Goal: Communication & Community: Answer question/provide support

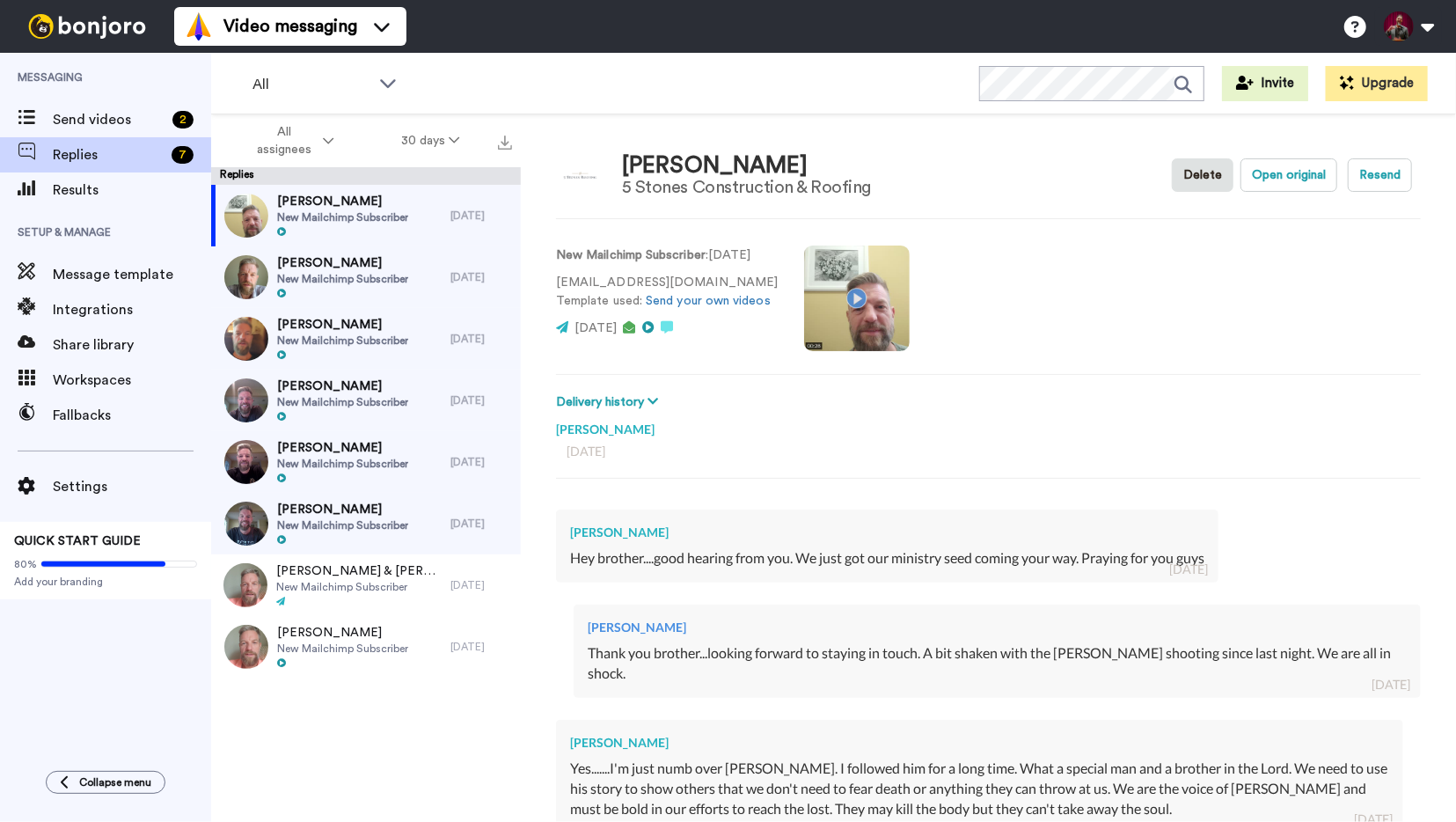
scroll to position [211, 0]
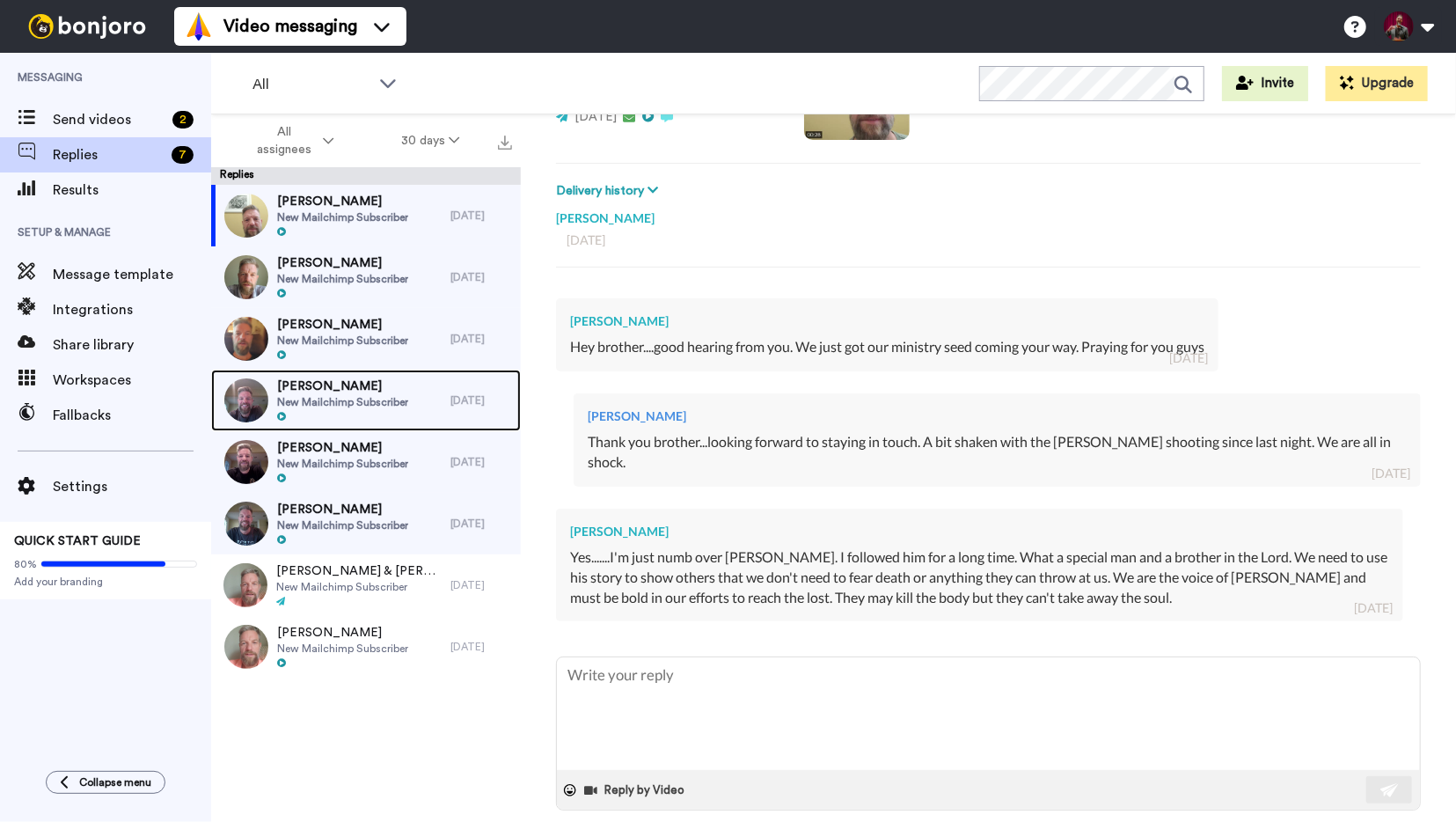
click at [338, 396] on span "[PERSON_NAME]" at bounding box center [343, 386] width 131 height 17
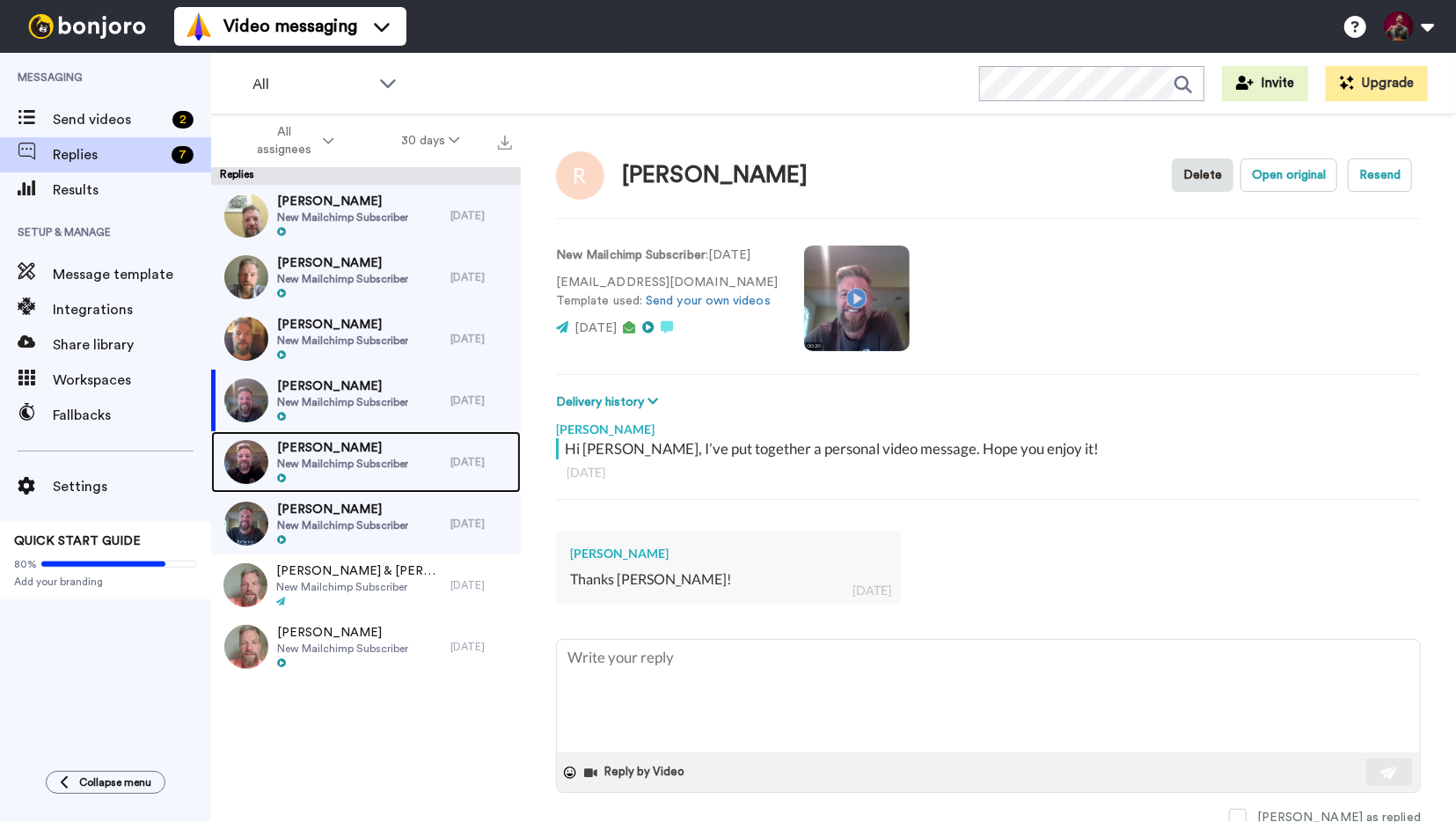
click at [335, 448] on span "[PERSON_NAME]" at bounding box center [343, 448] width 131 height 17
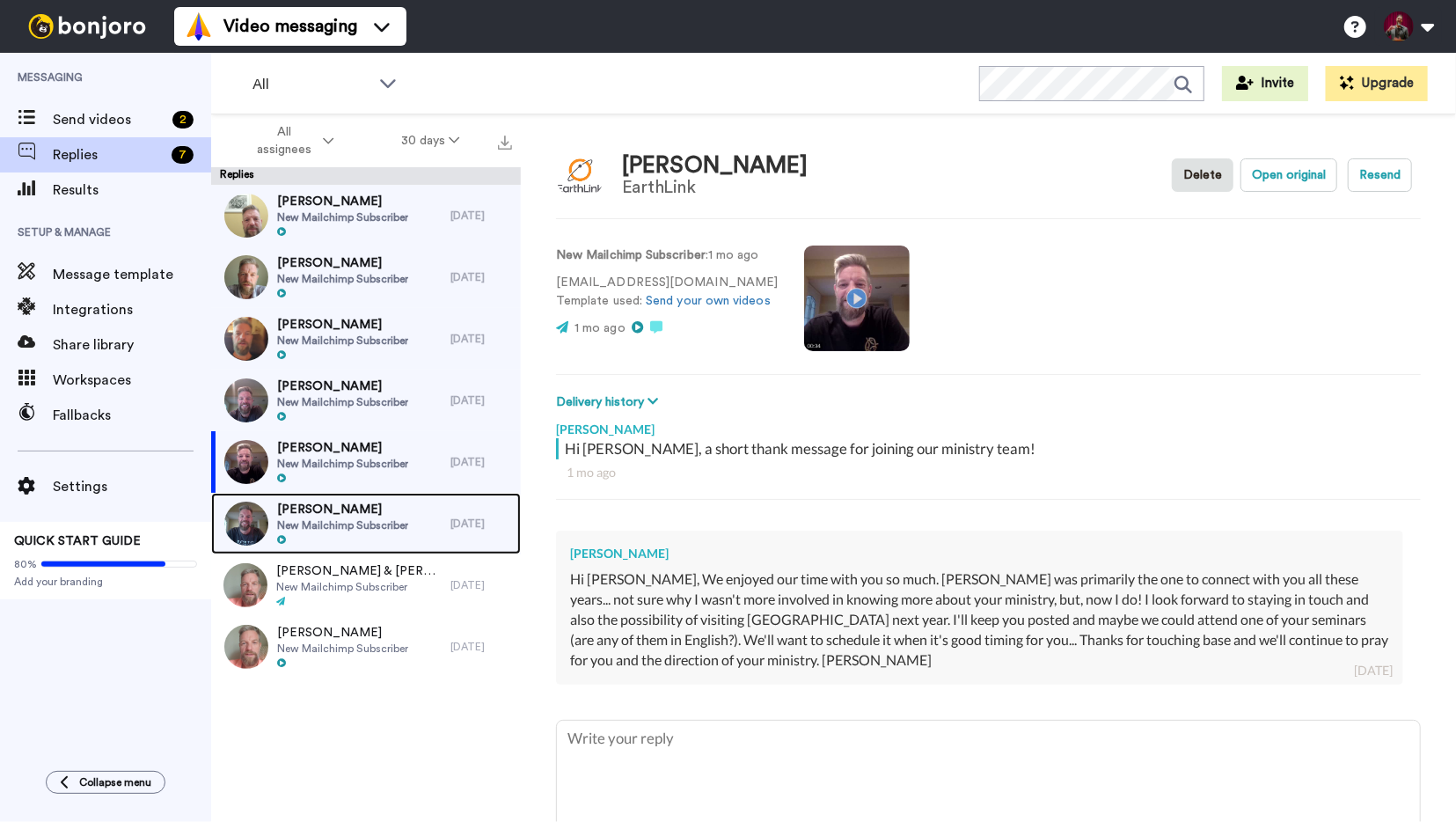
click at [337, 514] on span "[PERSON_NAME]" at bounding box center [343, 510] width 131 height 17
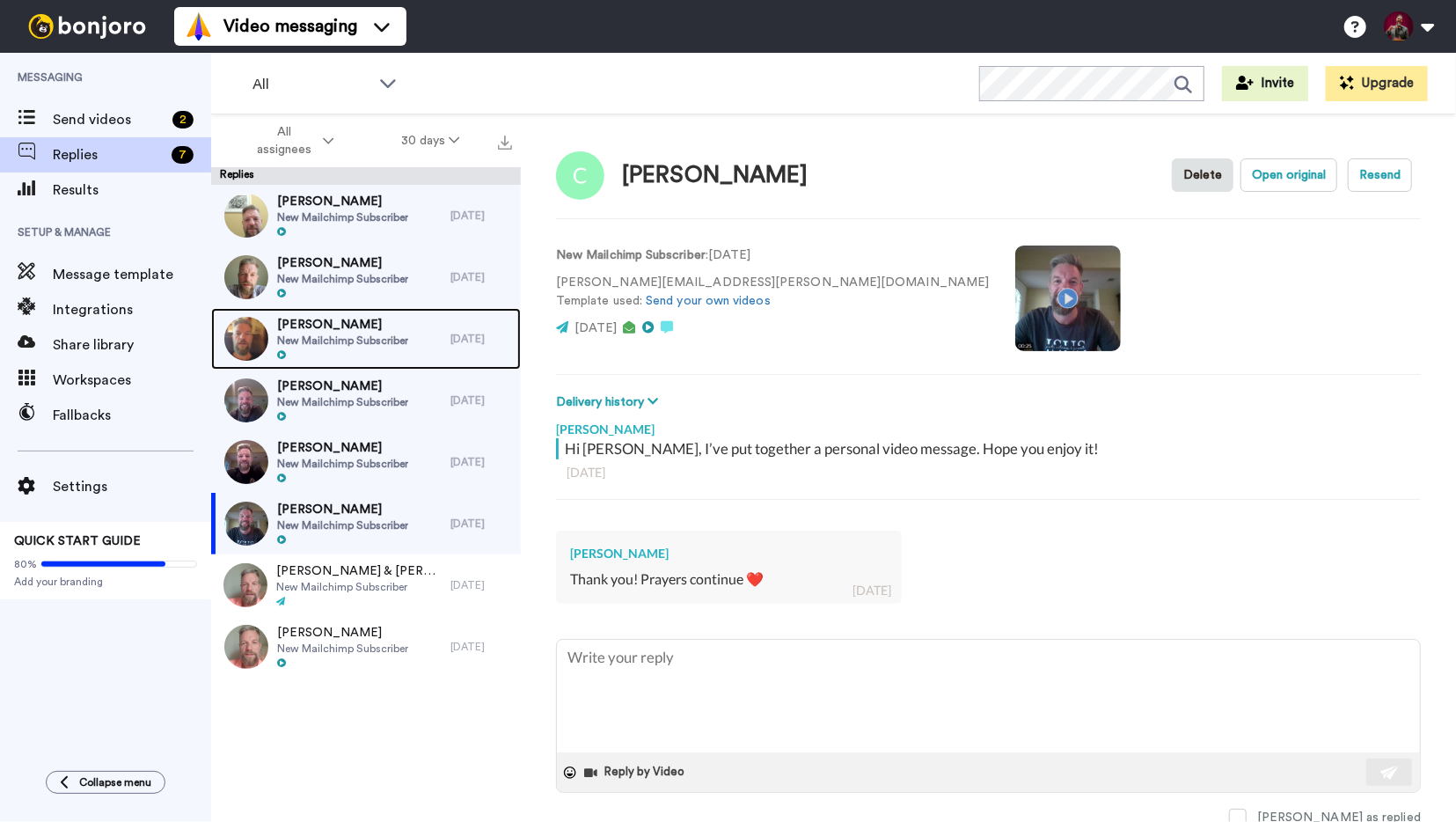
click at [332, 319] on span "[PERSON_NAME]" at bounding box center [343, 325] width 131 height 17
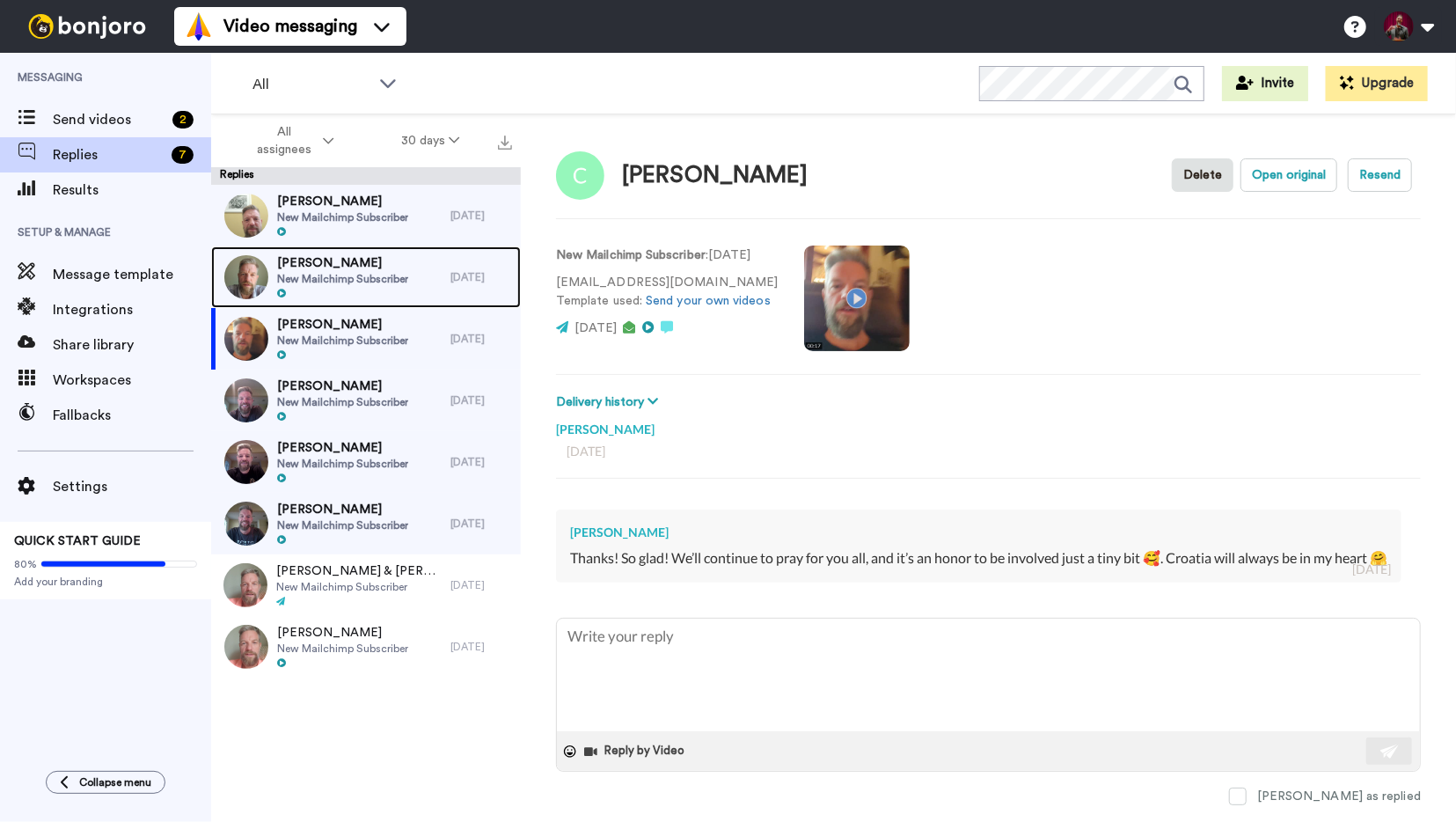
click at [323, 274] on span "New Mailchimp Subscriber" at bounding box center [343, 279] width 131 height 15
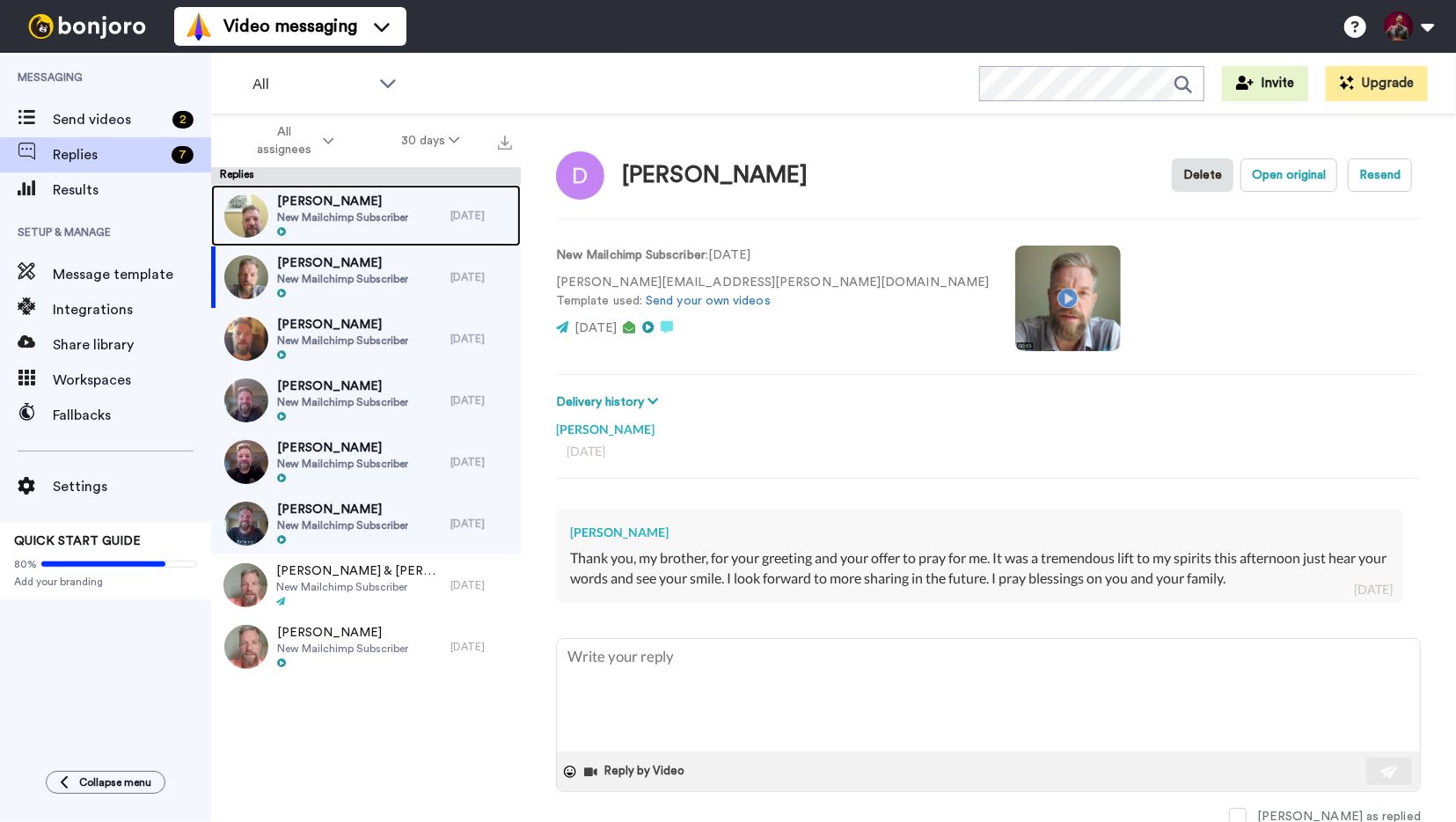
click at [334, 216] on span "New Mailchimp Subscriber" at bounding box center [343, 217] width 131 height 15
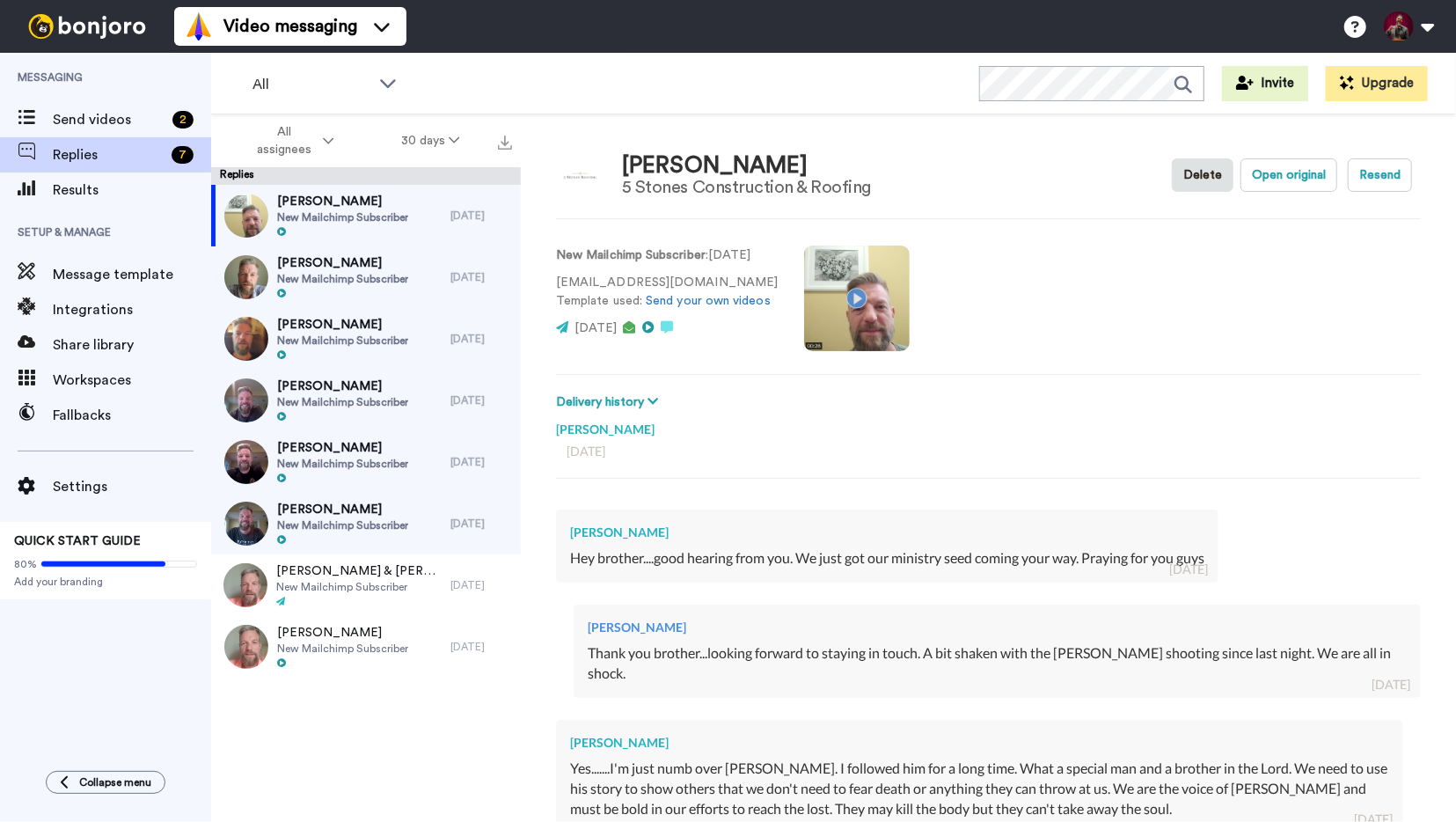
click at [55, 22] on img at bounding box center [87, 26] width 131 height 24
type textarea "x"
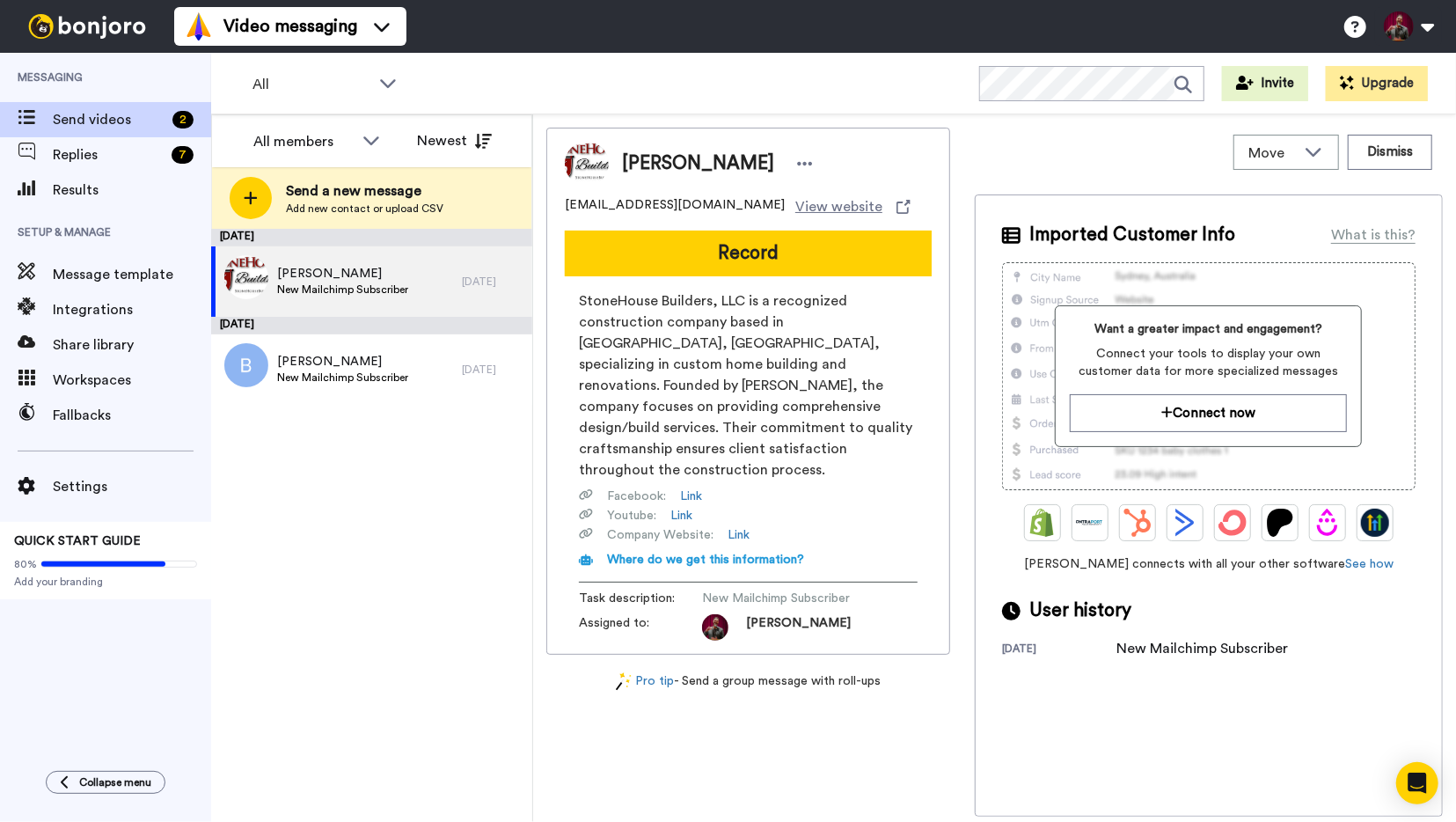
click at [80, 31] on img at bounding box center [87, 26] width 131 height 24
